Goal: Task Accomplishment & Management: Manage account settings

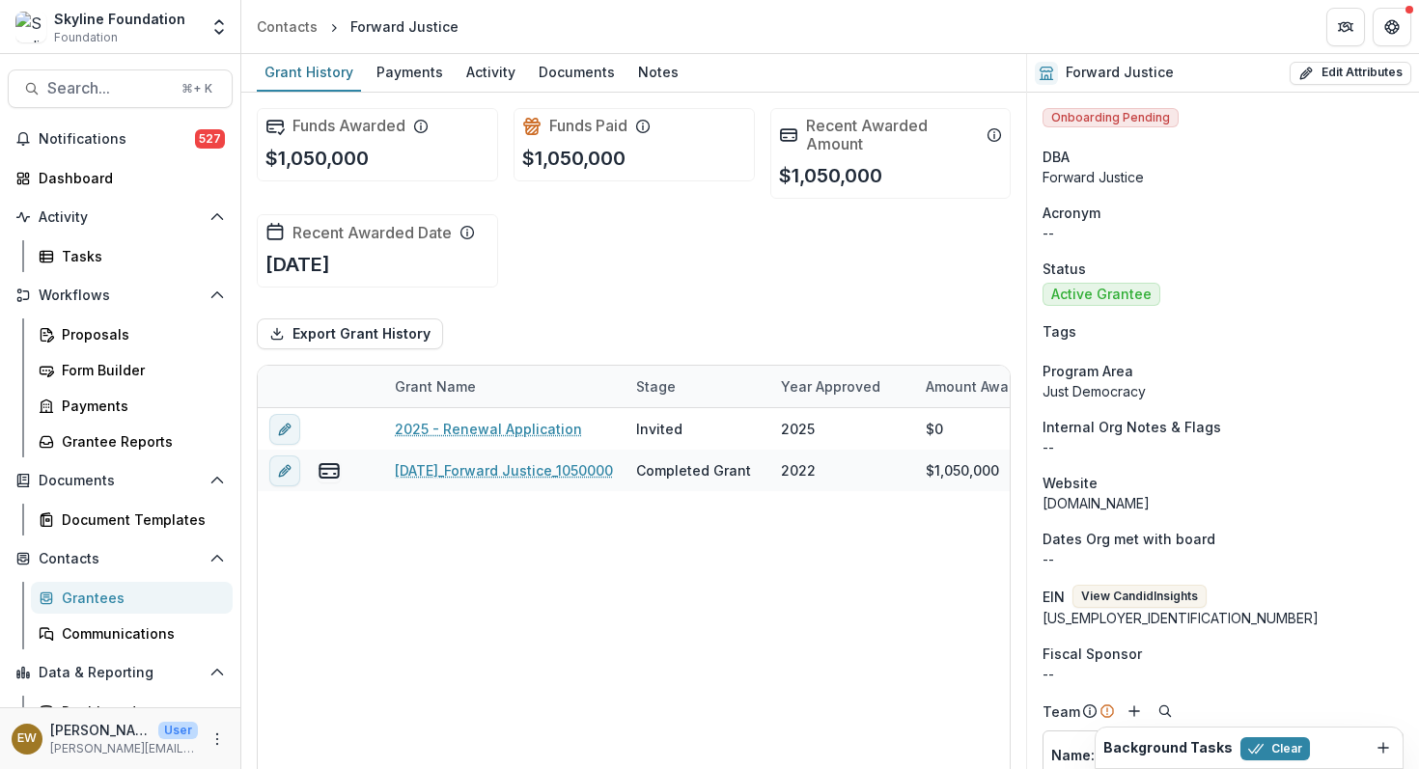
scroll to position [4, 0]
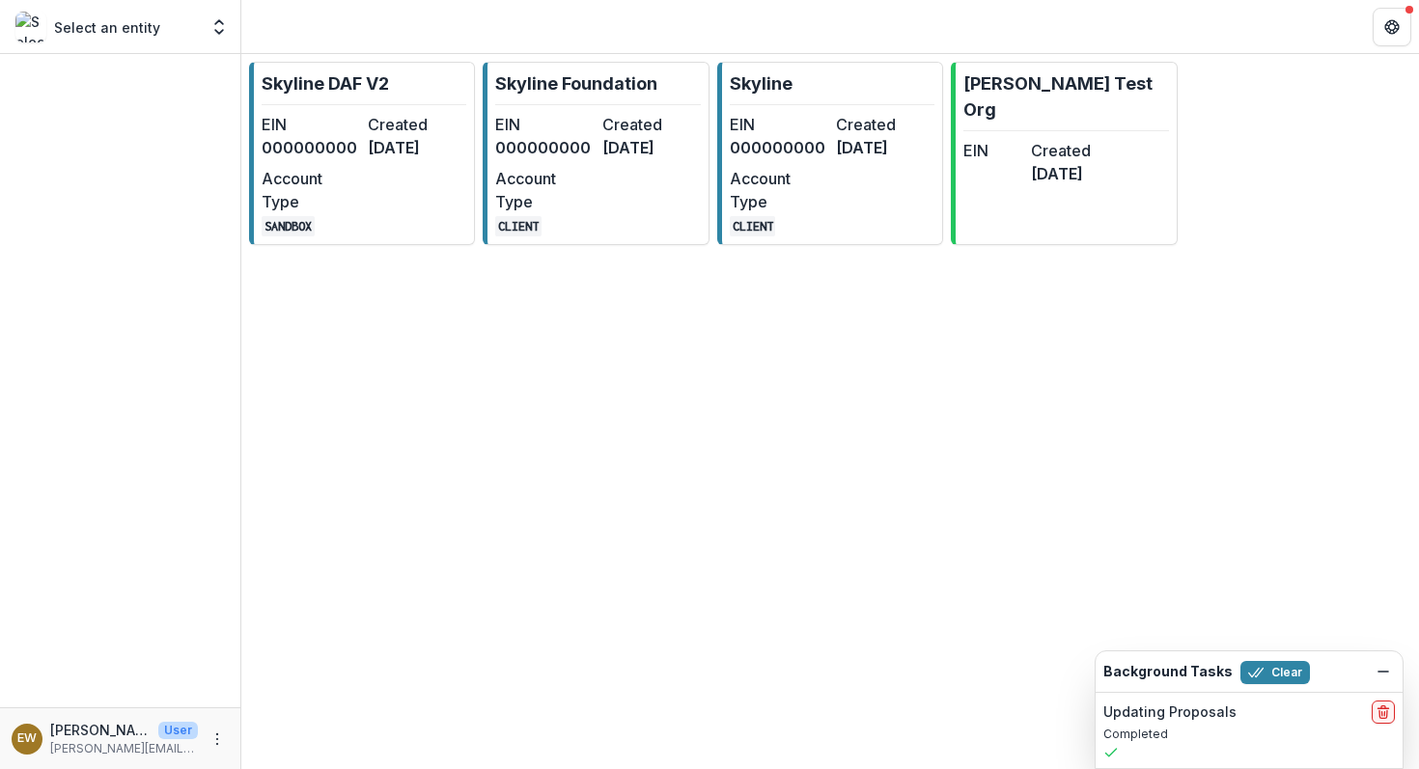
click at [513, 114] on dt "EIN" at bounding box center [544, 124] width 98 height 23
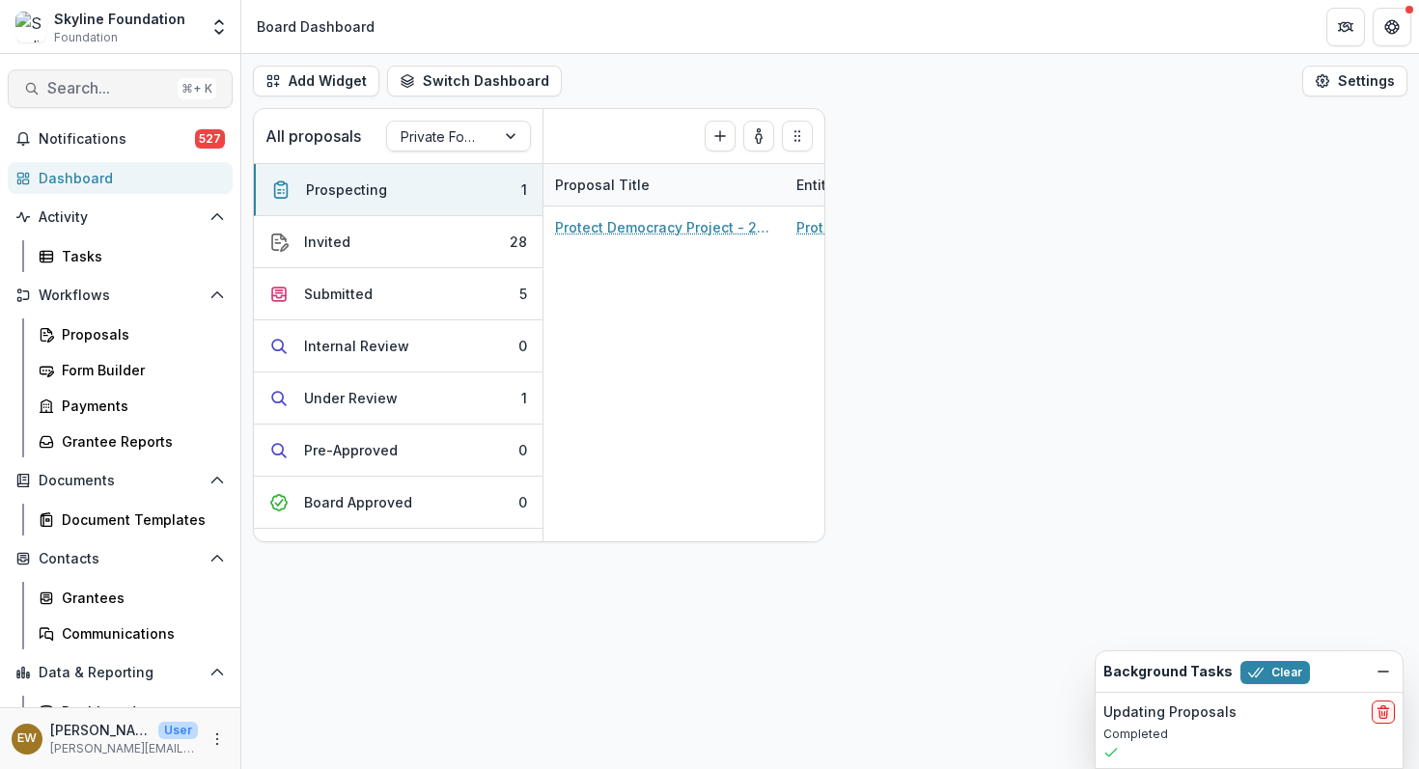
click at [148, 94] on span "Search..." at bounding box center [108, 88] width 123 height 18
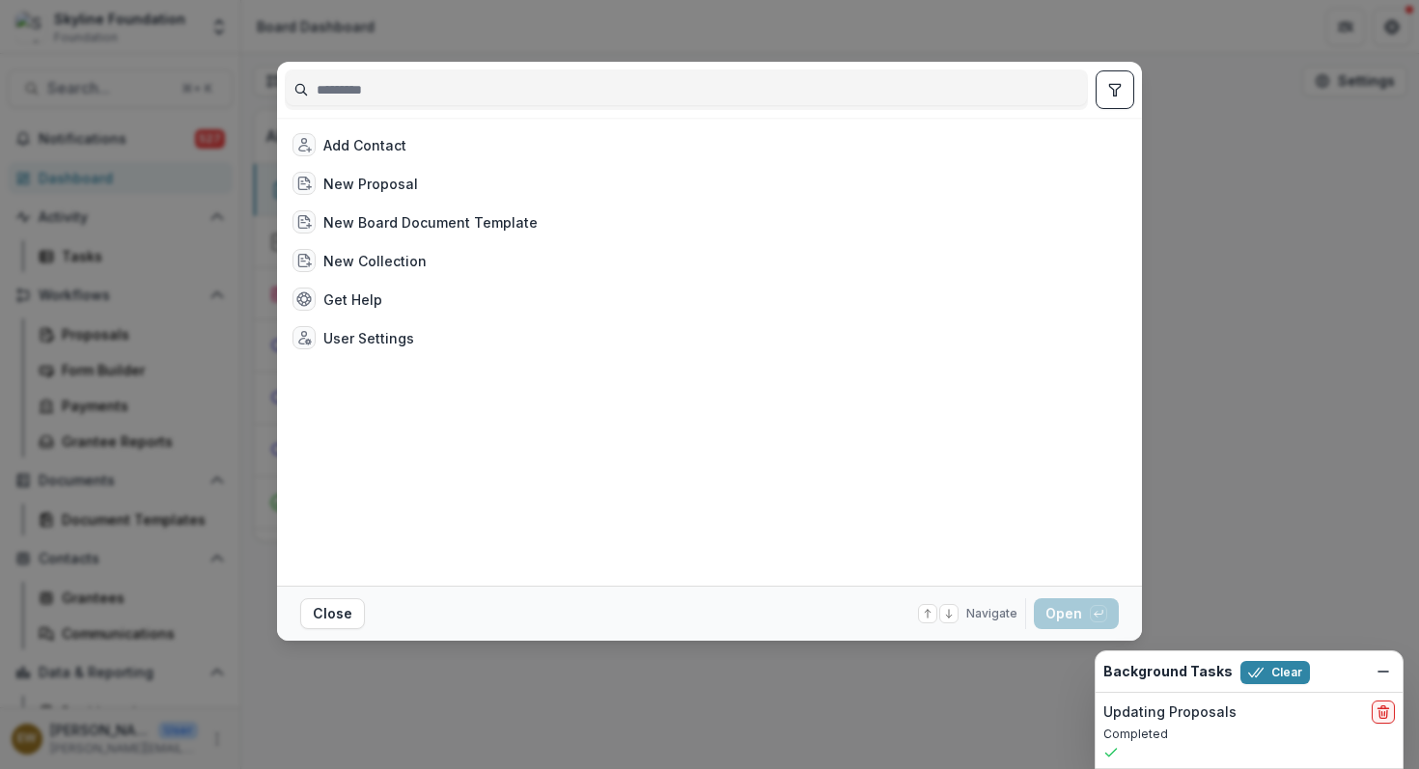
click at [424, 90] on input at bounding box center [686, 89] width 801 height 31
type input "*"
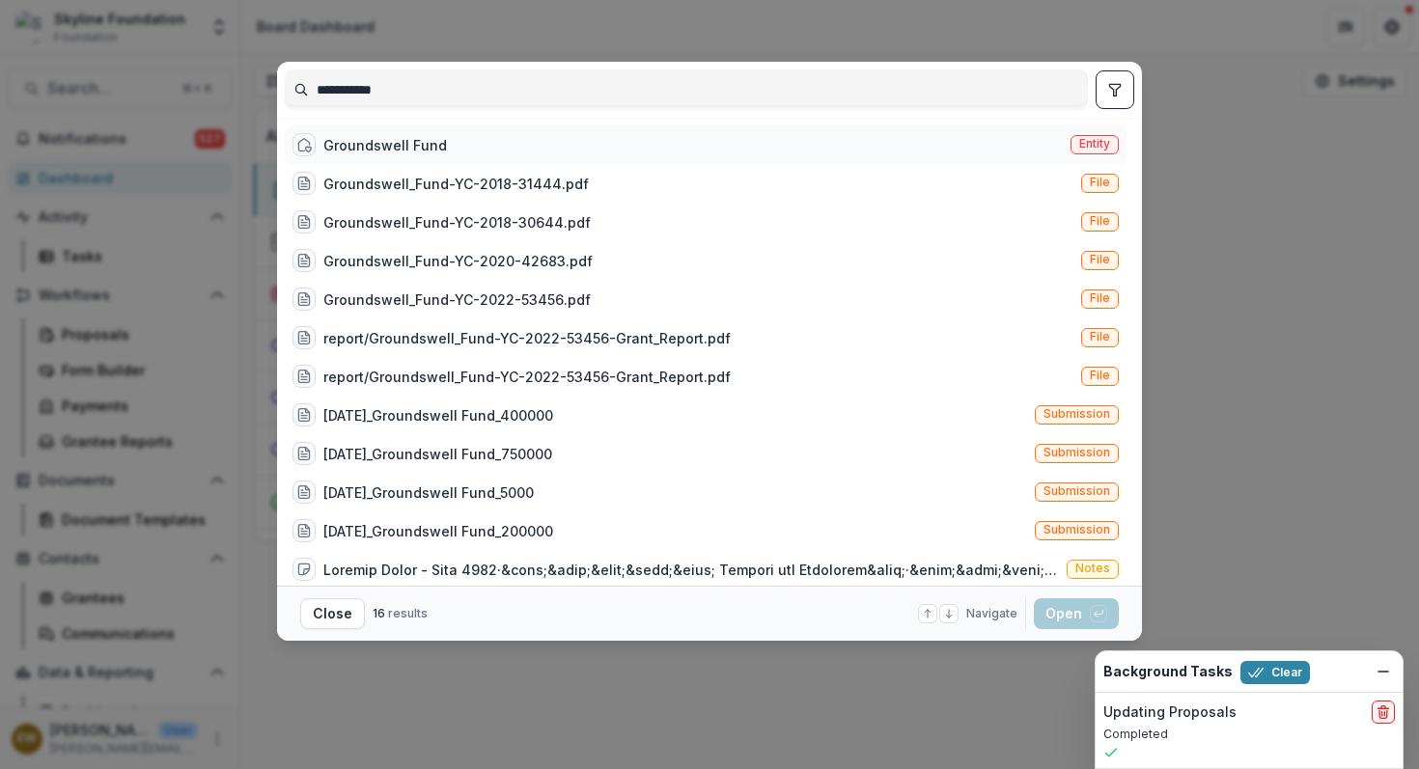
type input "**********"
click at [408, 153] on div "Groundswell Fund" at bounding box center [385, 145] width 124 height 20
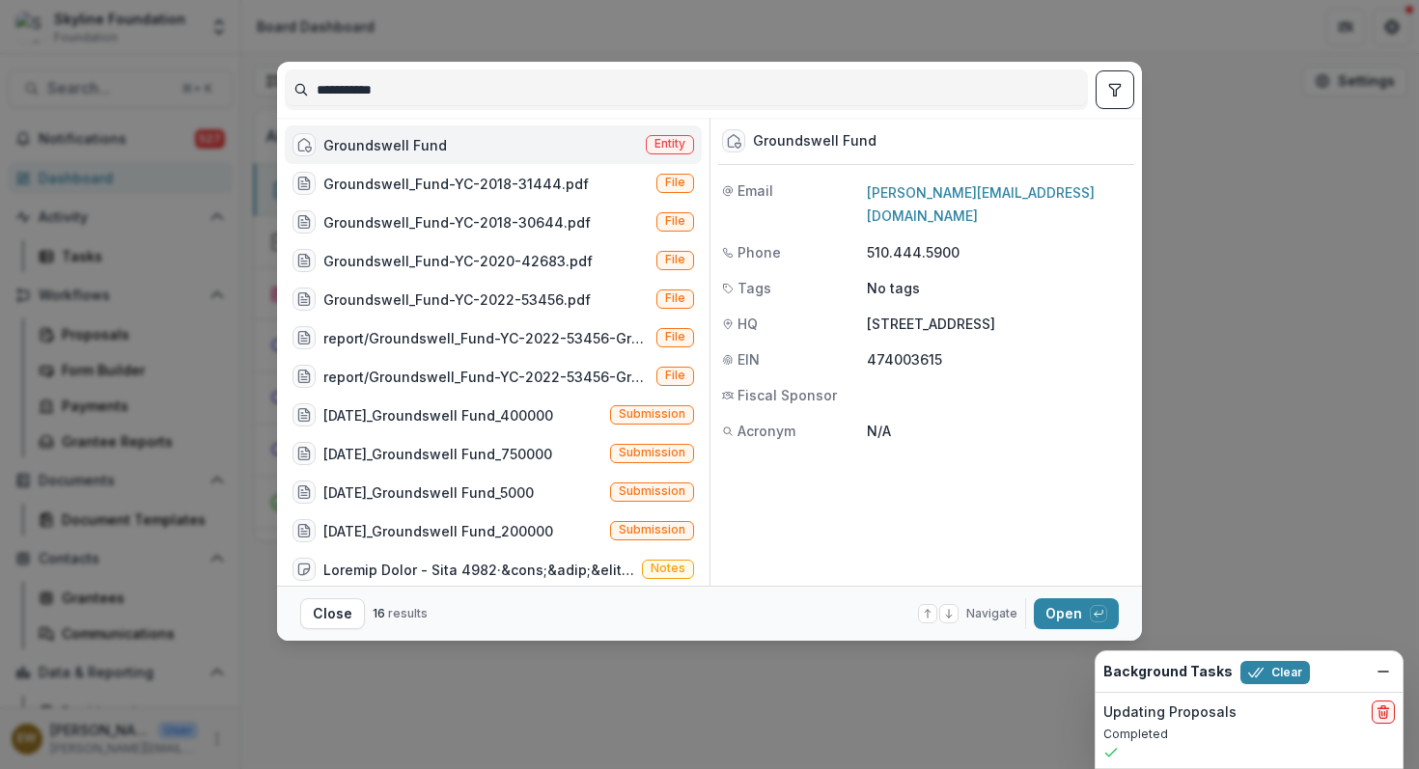
click at [1054, 596] on footer "Close 16 results Navigate up and down with arrow keys Open with enter key" at bounding box center [709, 613] width 865 height 55
click at [1070, 612] on button "Open with enter key" at bounding box center [1076, 614] width 85 height 31
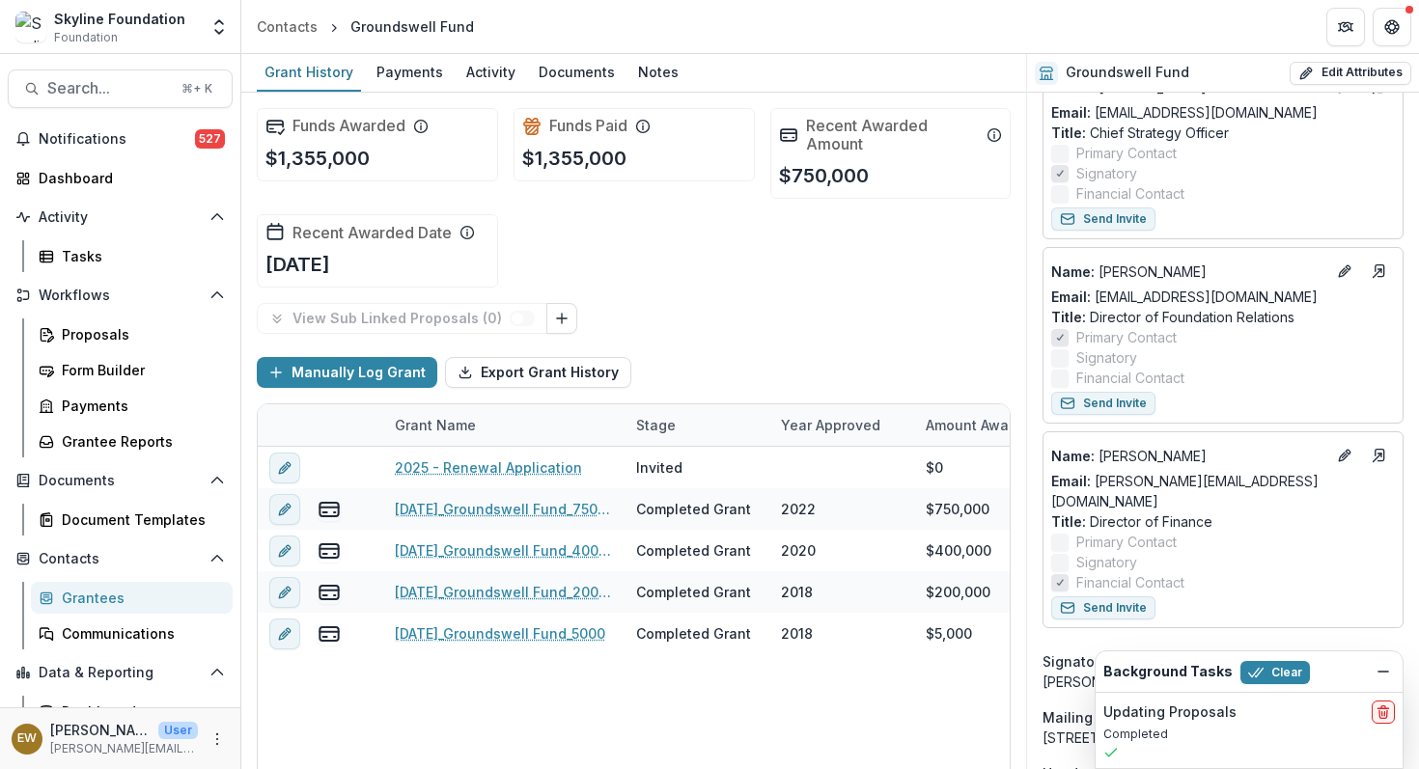
scroll to position [687, 0]
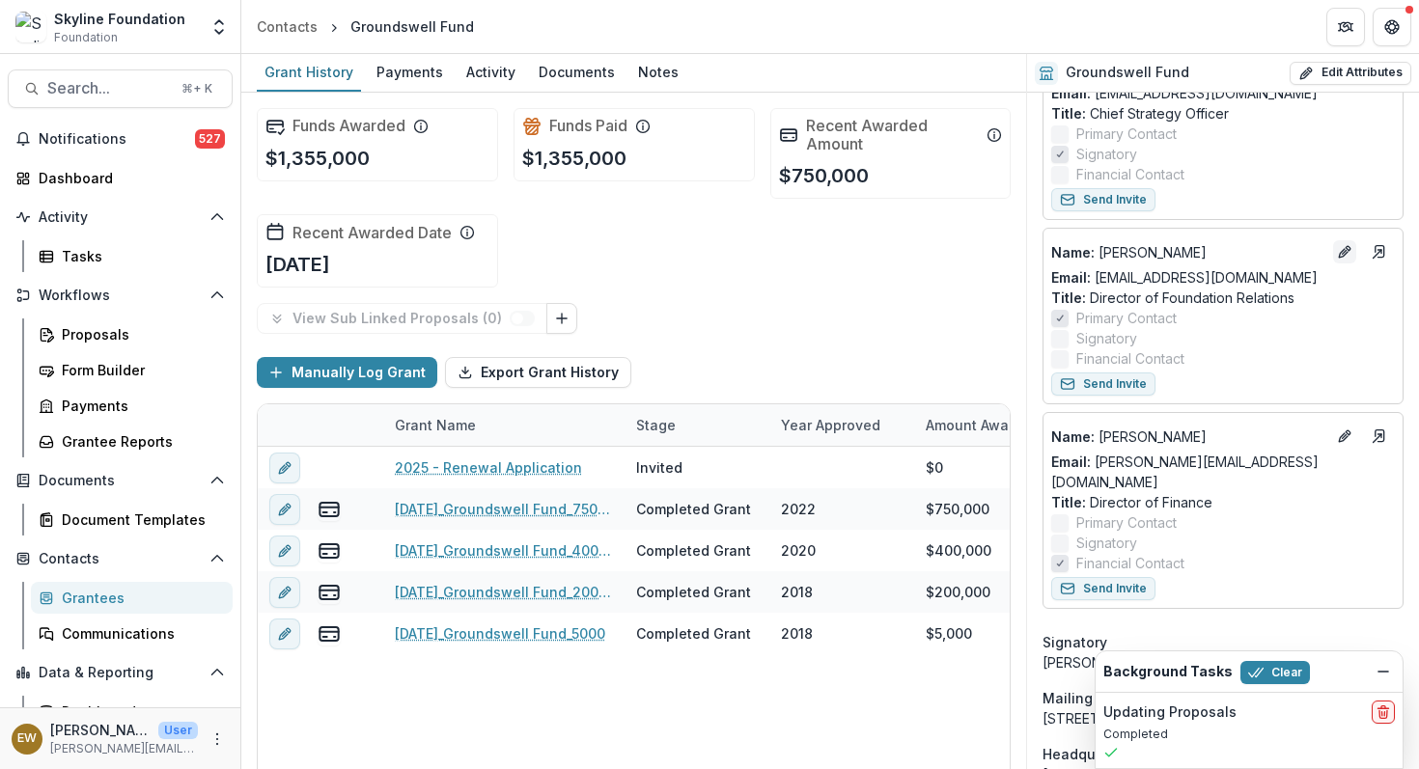
click at [1337, 250] on icon "Edit" at bounding box center [1344, 251] width 15 height 15
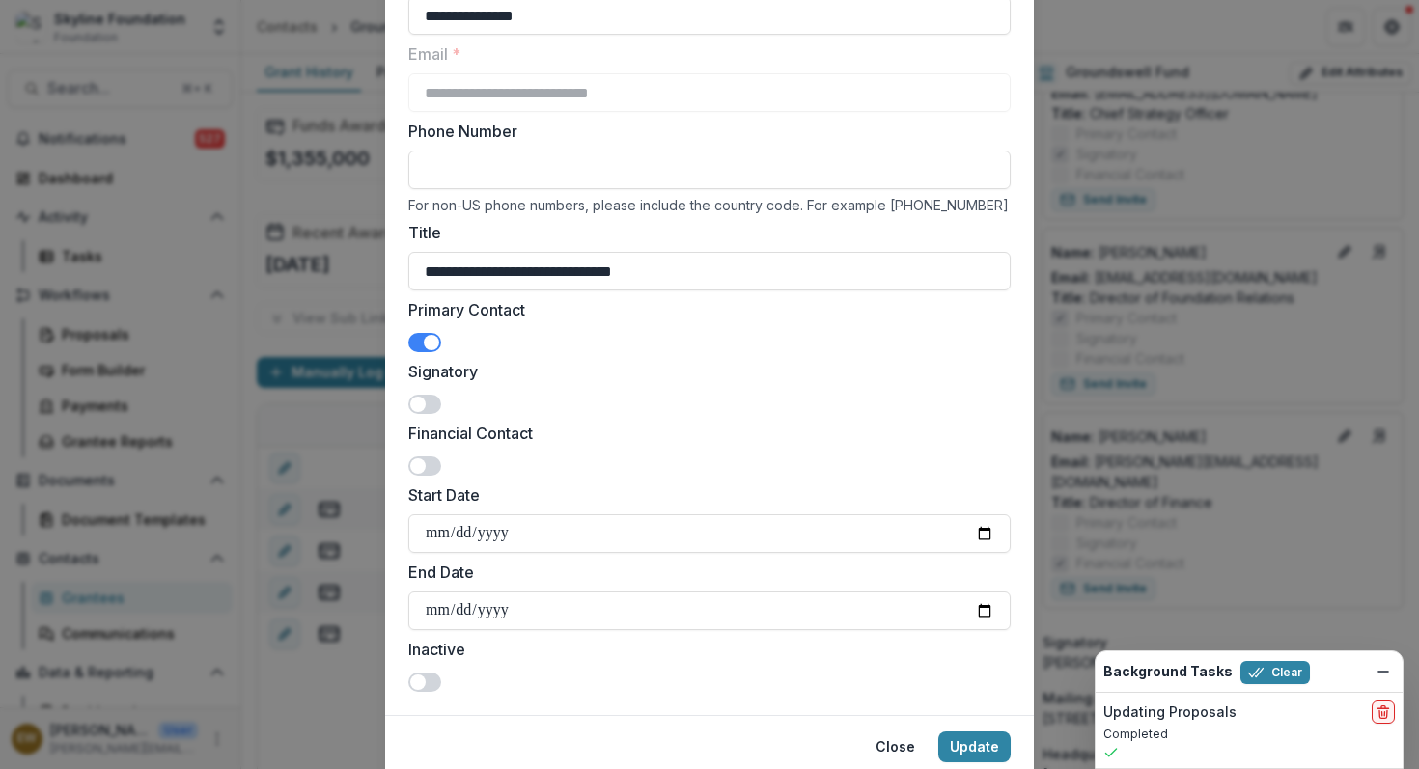
scroll to position [248, 0]
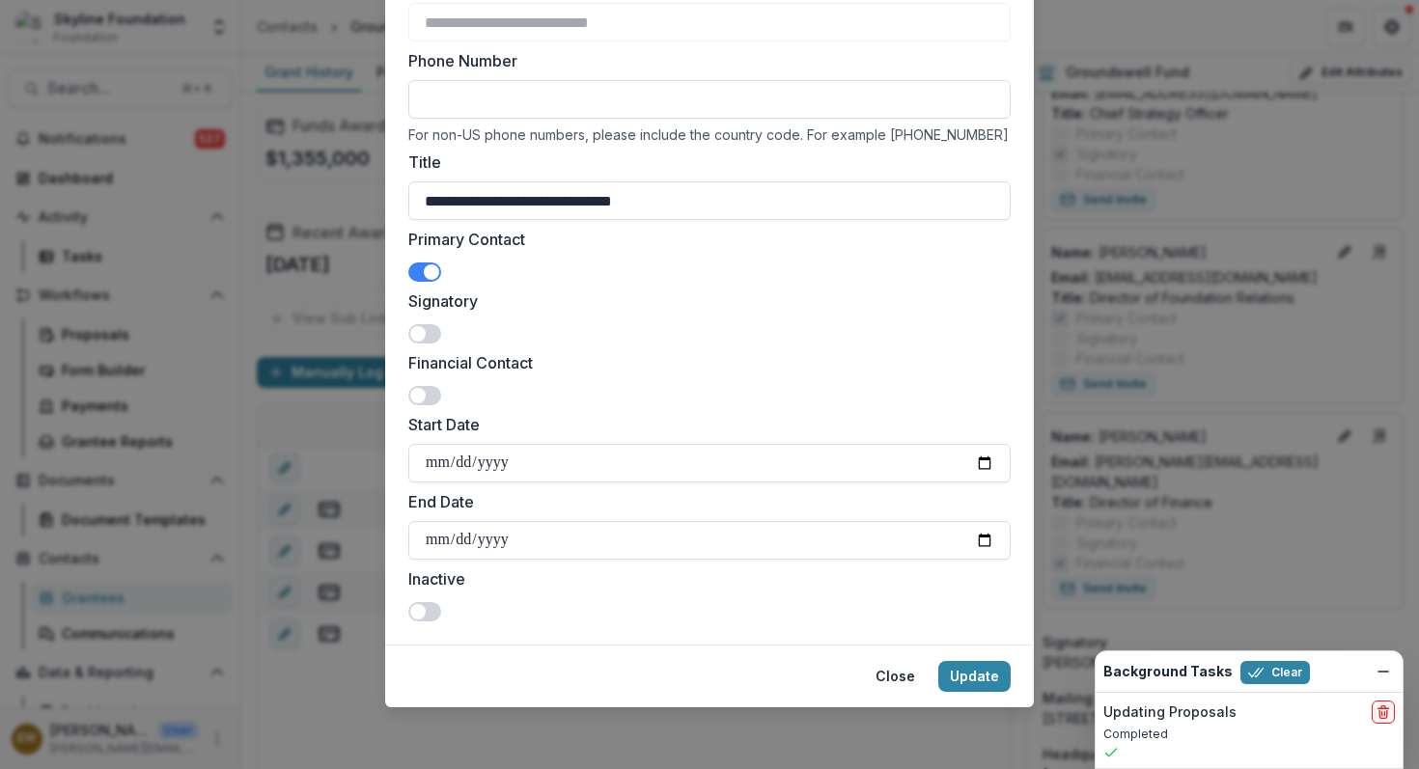
click at [418, 264] on span at bounding box center [424, 272] width 33 height 19
click at [994, 690] on button "Update" at bounding box center [974, 676] width 72 height 31
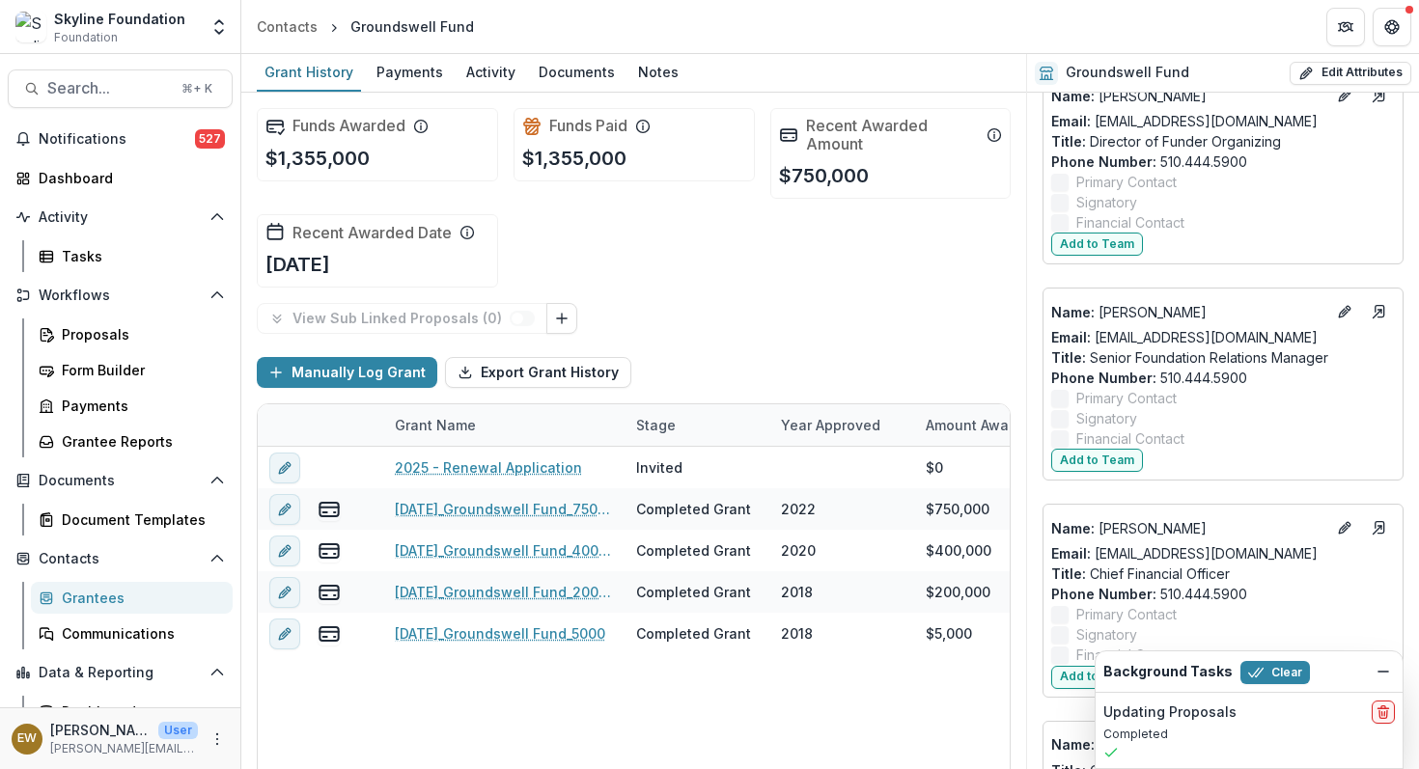
scroll to position [2385, 0]
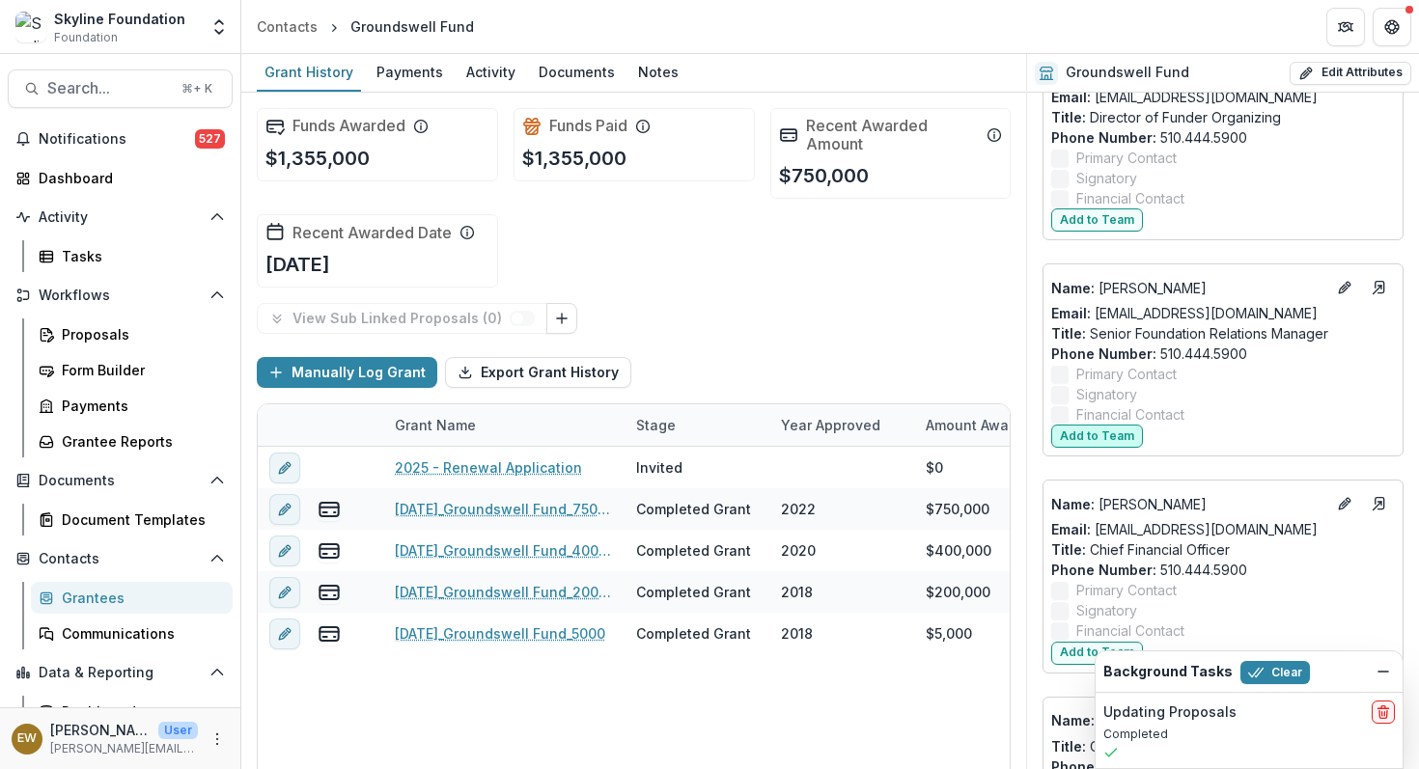
click at [1120, 425] on button "Add to Team" at bounding box center [1097, 436] width 92 height 23
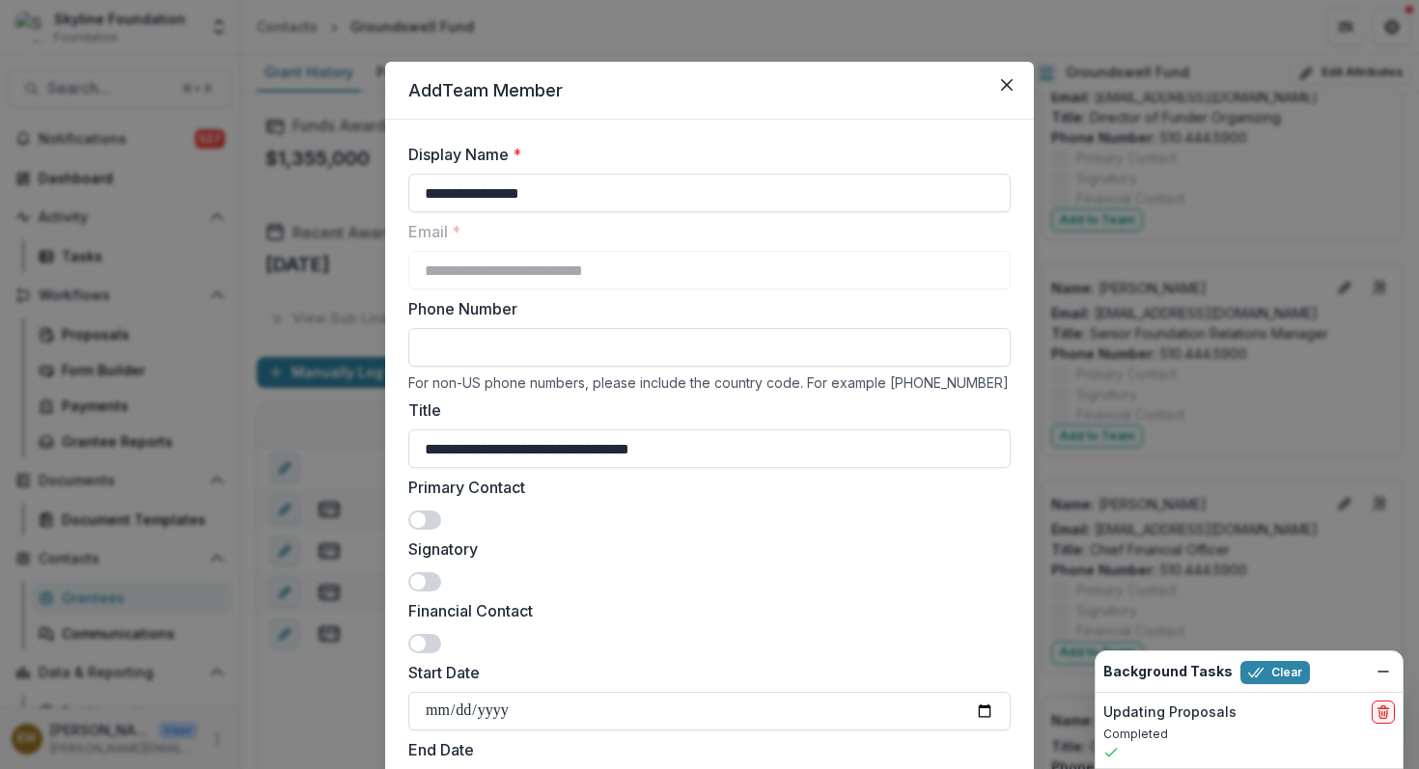
click at [429, 515] on span at bounding box center [424, 520] width 33 height 19
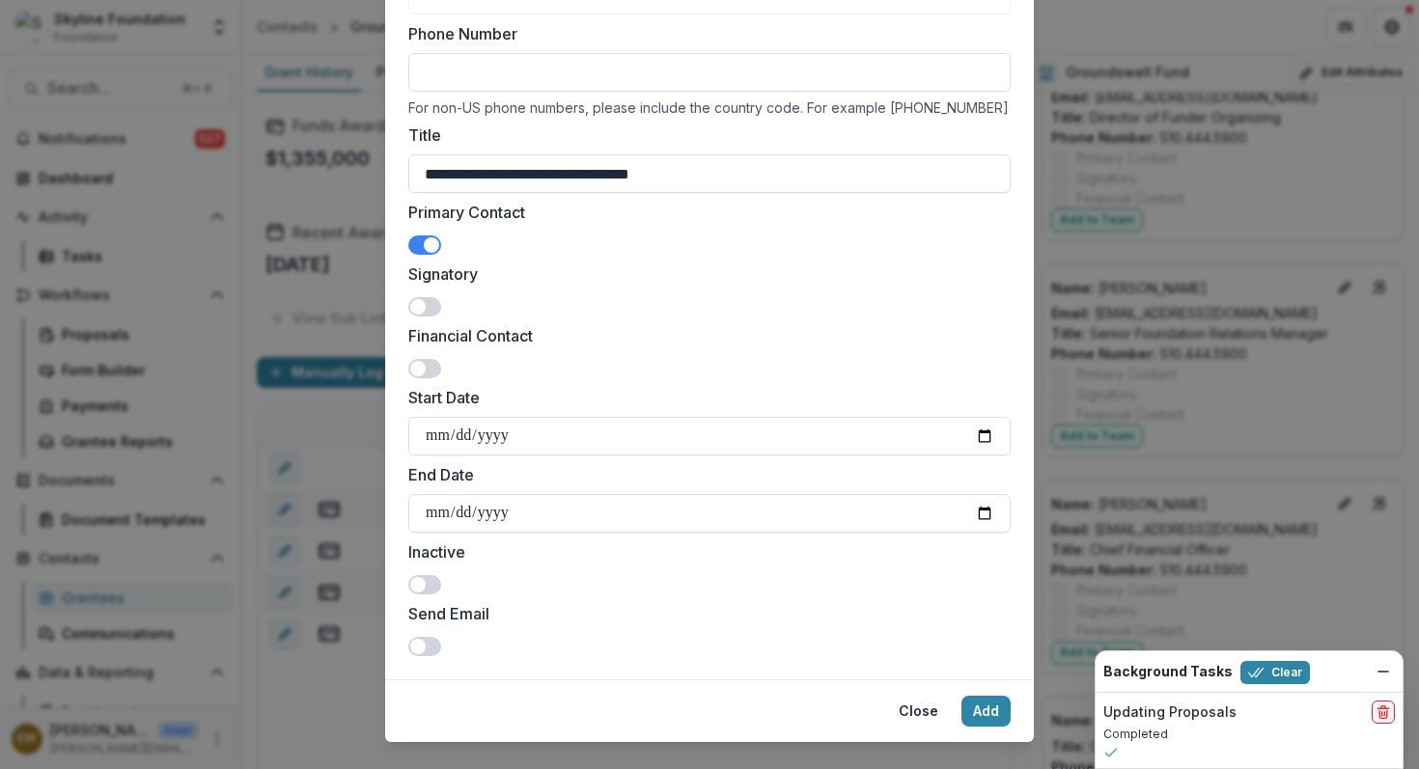
scroll to position [308, 0]
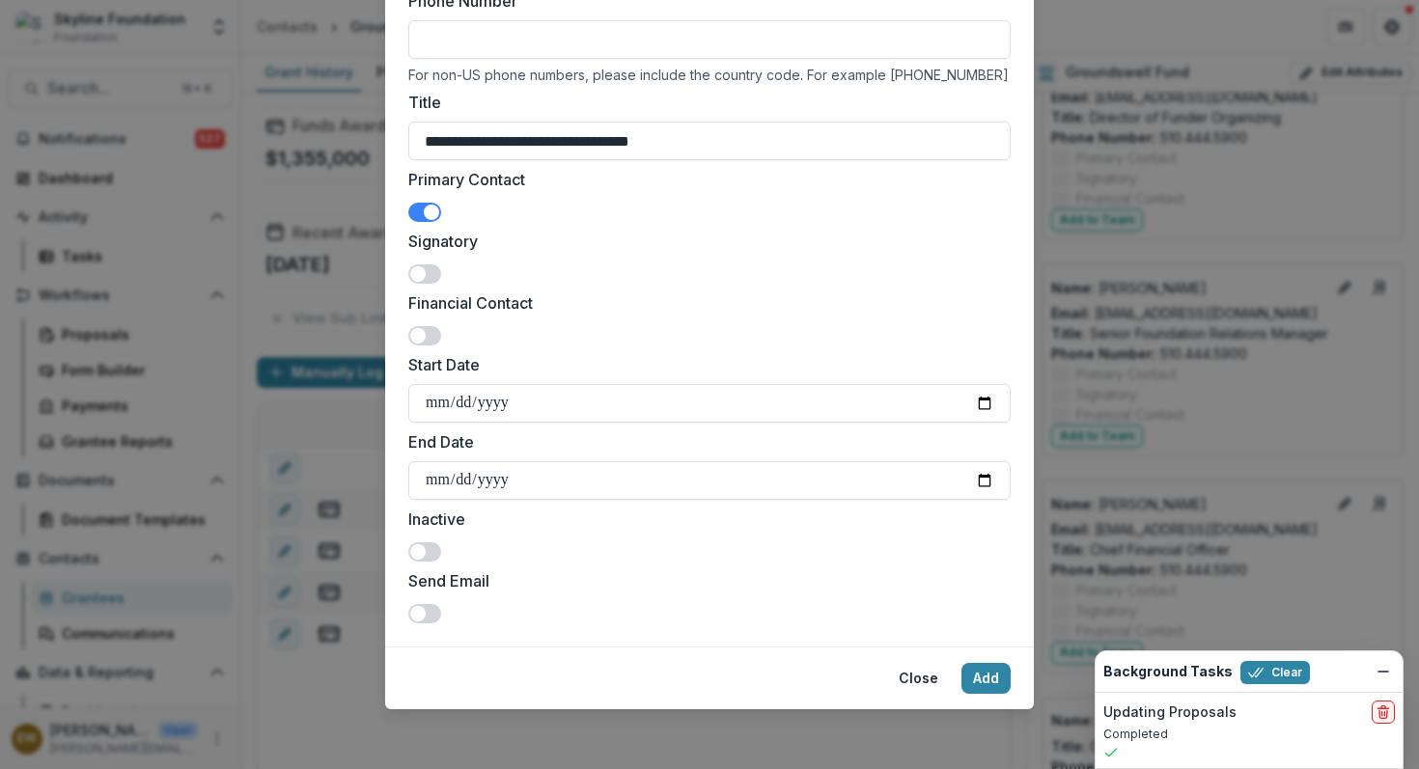
click at [424, 610] on span at bounding box center [424, 613] width 33 height 19
click at [993, 676] on button "Add" at bounding box center [986, 678] width 49 height 31
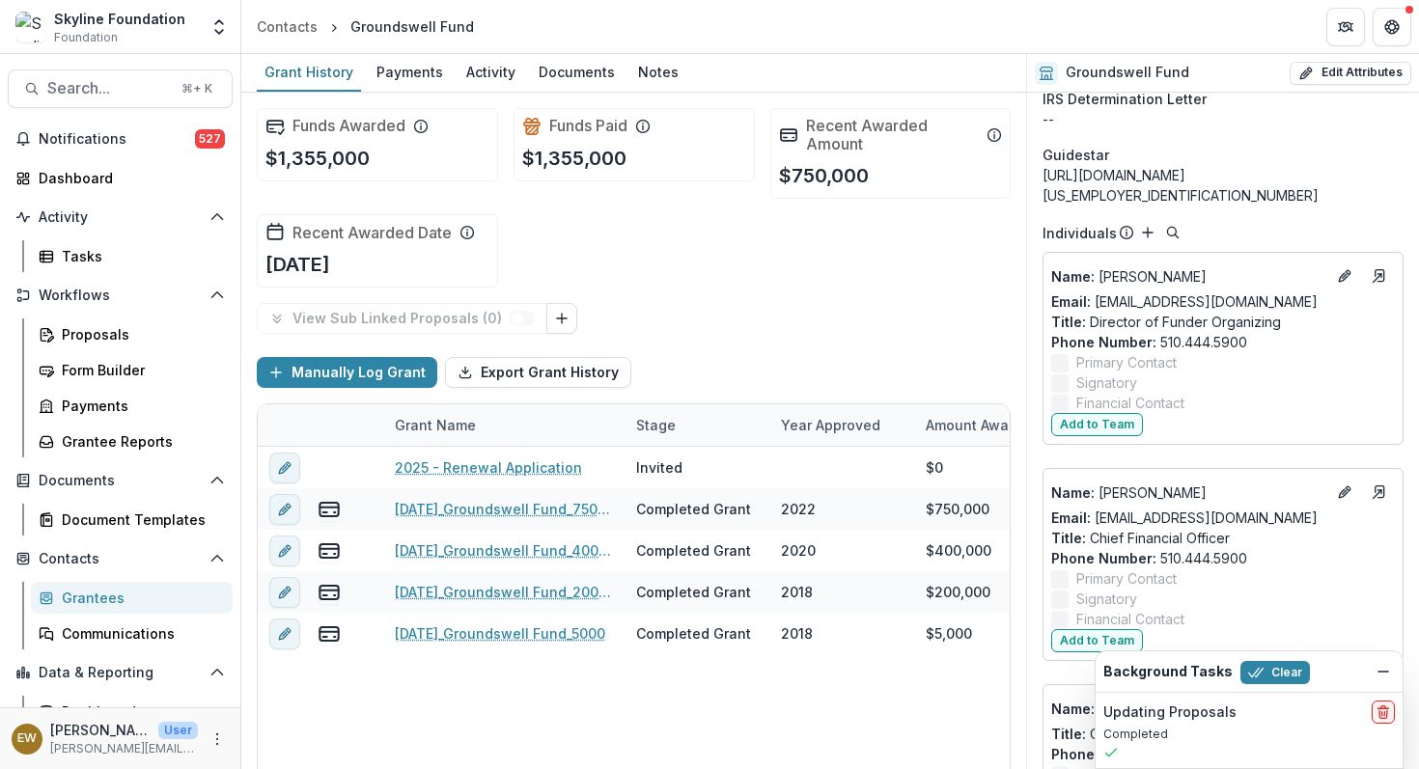
scroll to position [2589, 0]
